Goal: Check status: Check status

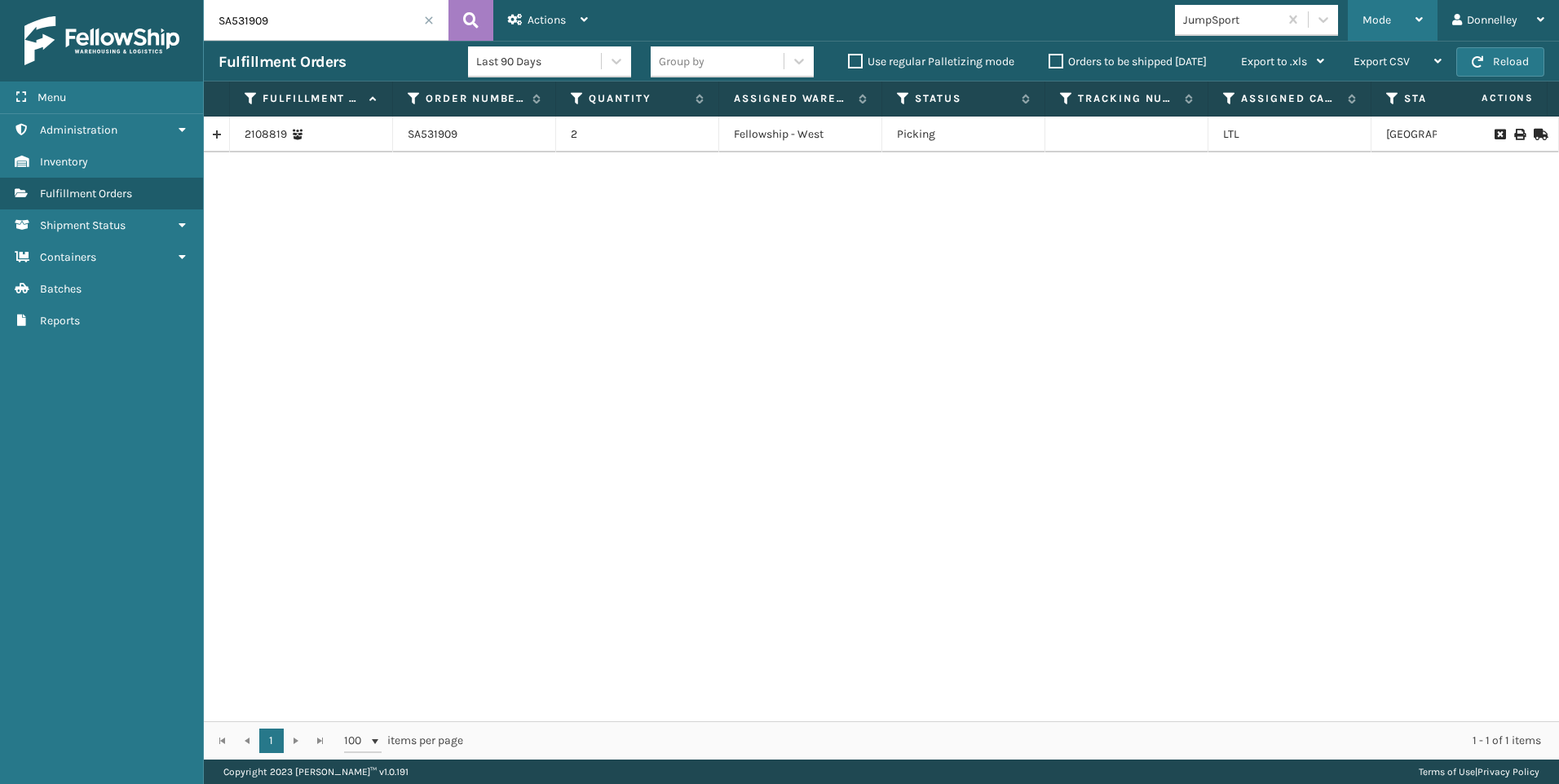
click at [1416, 17] on icon at bounding box center [1419, 19] width 7 height 12
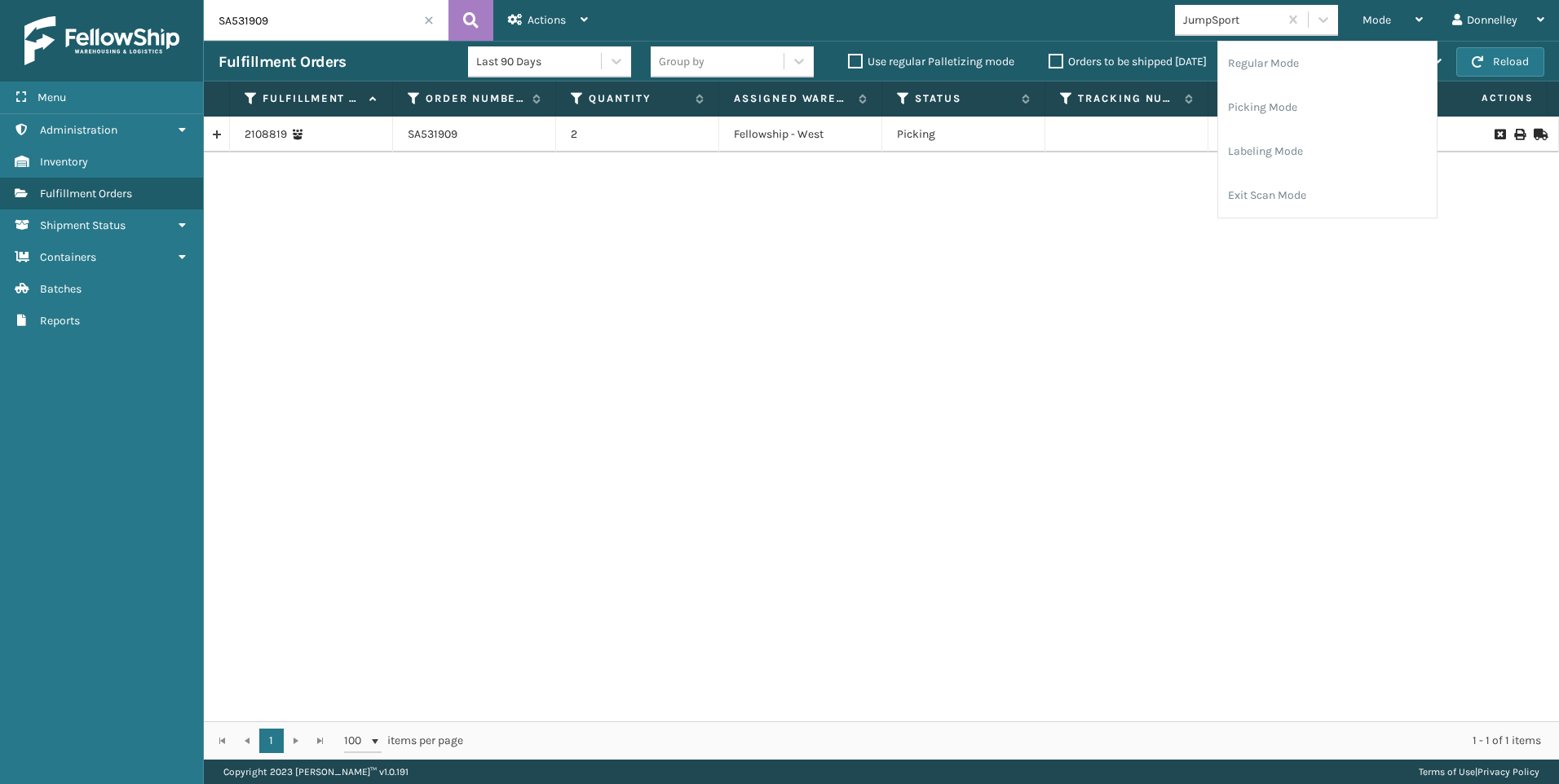
click at [592, 503] on div "2108819 SA531909 2 Fellowship - West Picking LTL [GEOGRAPHIC_DATA]" at bounding box center [881, 419] width 1354 height 604
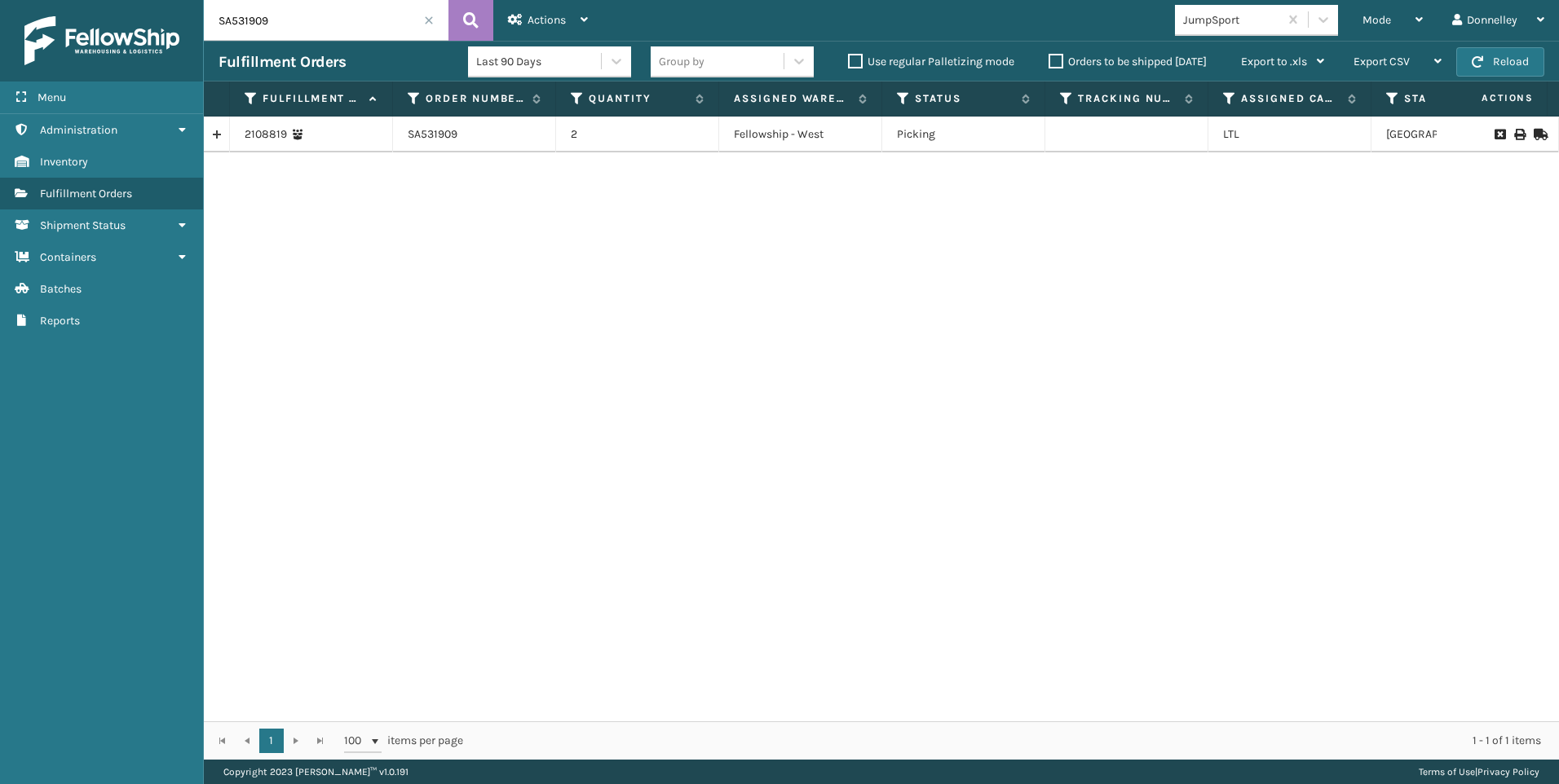
drag, startPoint x: 286, startPoint y: 18, endPoint x: 180, endPoint y: 26, distance: 106.3
click at [180, 0] on div "Menu Administration Inventory Fulfillment Orders Shipment Status Containers Bat…" at bounding box center [779, 0] width 1559 height 0
paste input "843"
type input "SA531843"
click at [1478, 60] on span "button" at bounding box center [1477, 62] width 12 height 12
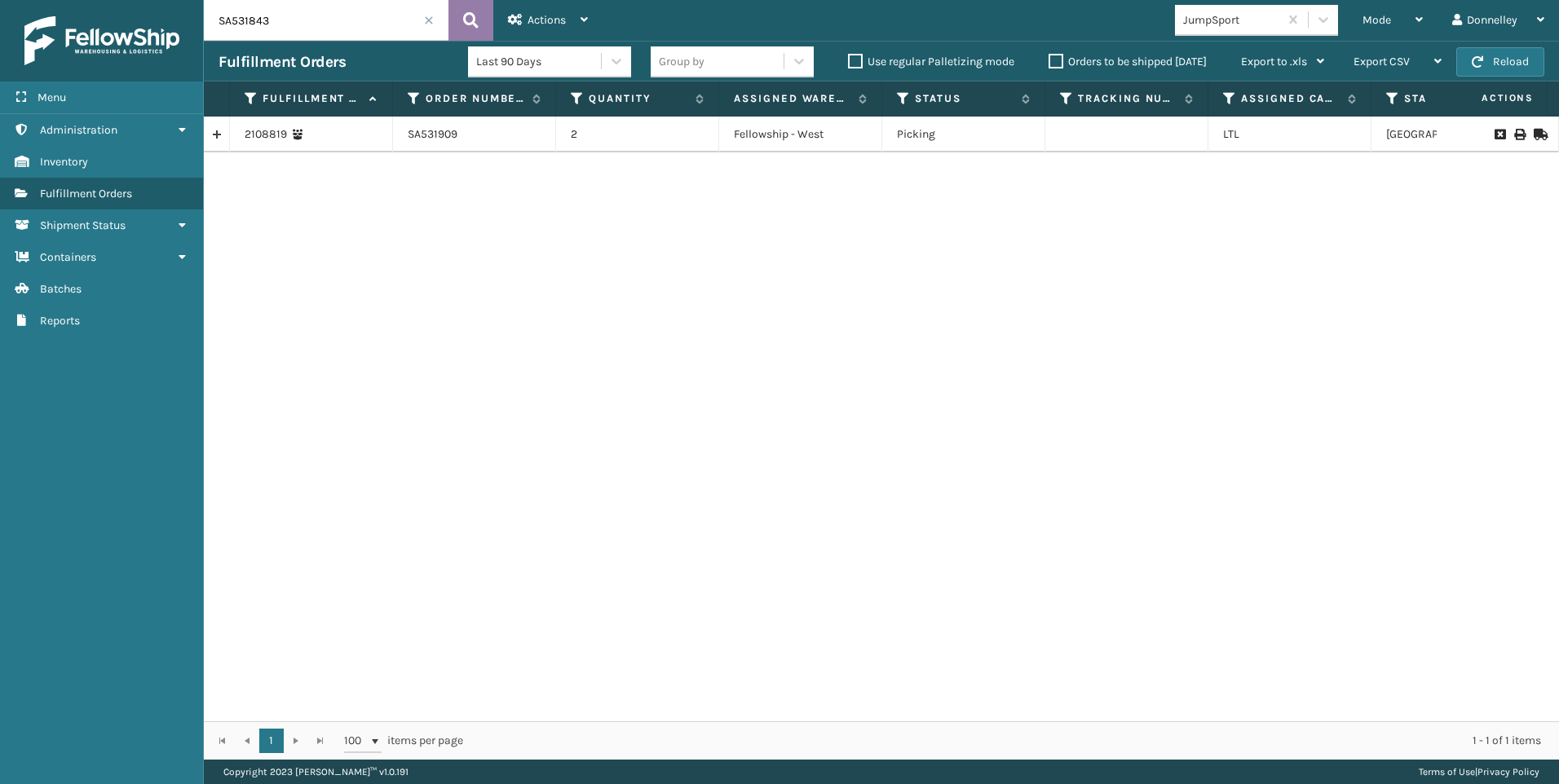
click at [473, 21] on icon at bounding box center [470, 20] width 15 height 25
click at [348, 136] on div "2106190" at bounding box center [311, 135] width 133 height 16
click at [425, 136] on td "SA531843" at bounding box center [475, 135] width 163 height 36
click at [277, 135] on link "2106190" at bounding box center [265, 135] width 41 height 16
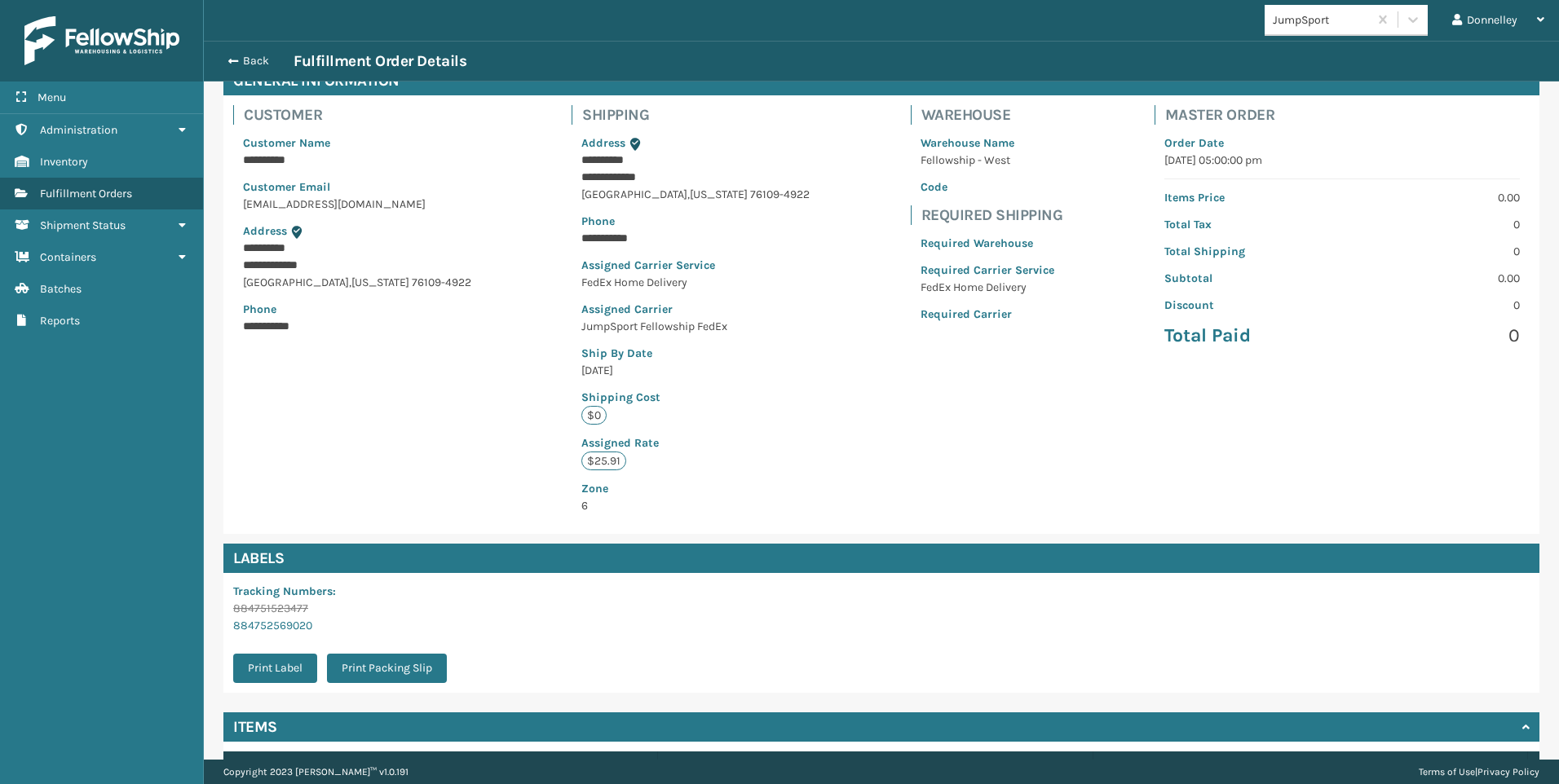
scroll to position [213, 0]
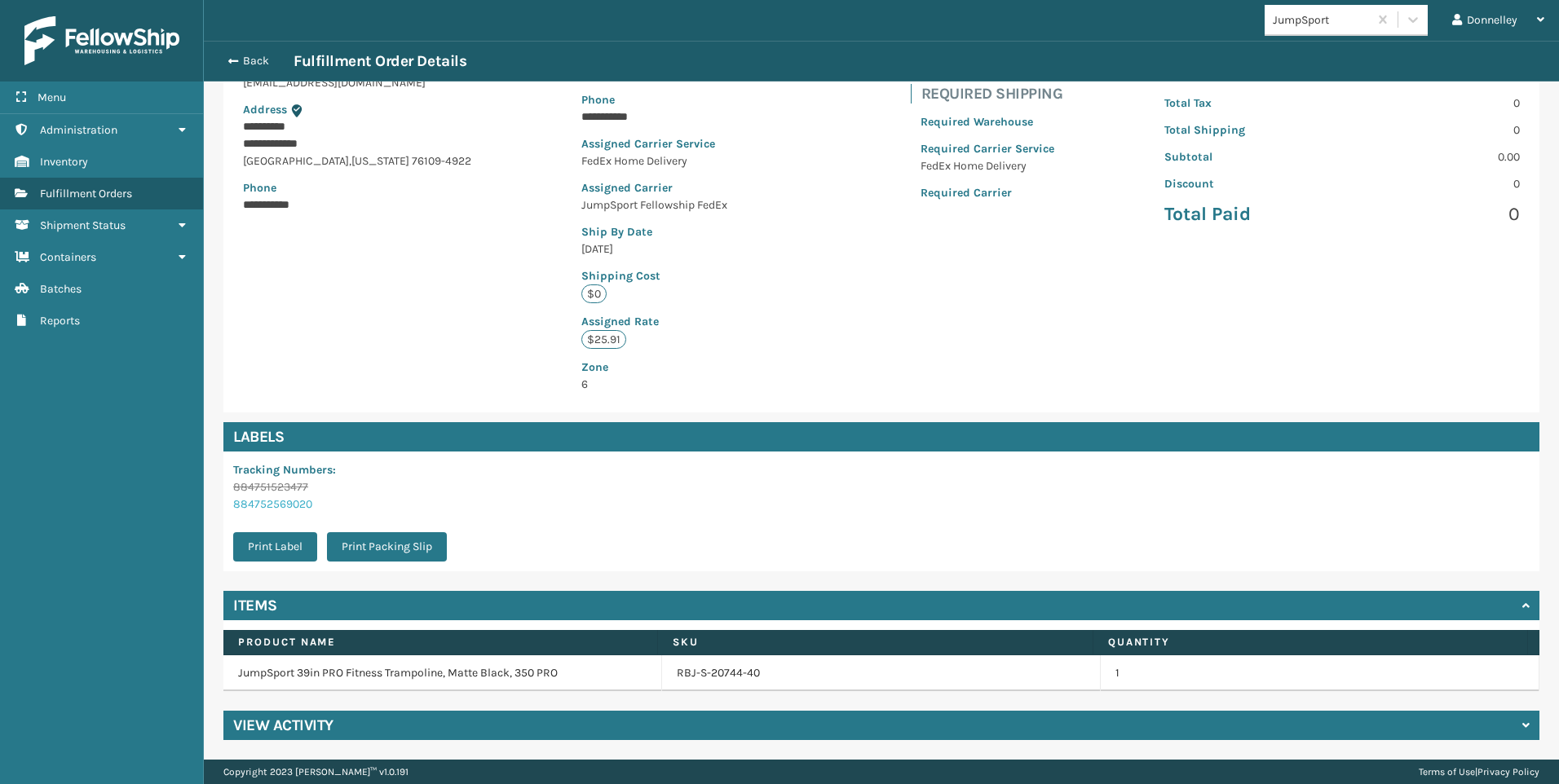
click at [267, 508] on link "884752569020" at bounding box center [272, 504] width 79 height 14
